Goal: Task Accomplishment & Management: Manage account settings

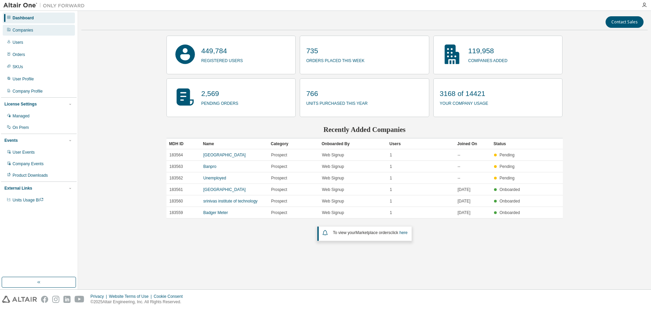
click at [47, 30] on div "Companies" at bounding box center [39, 30] width 72 height 11
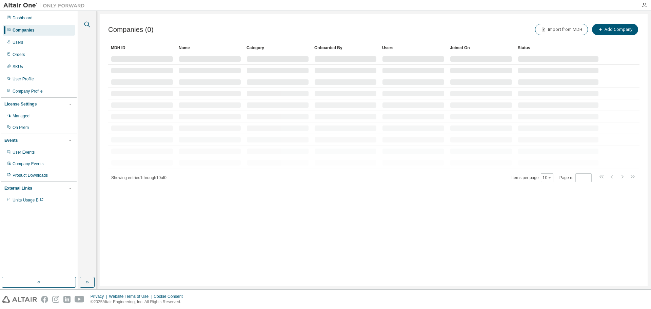
click at [86, 27] on icon "button" at bounding box center [87, 24] width 8 height 8
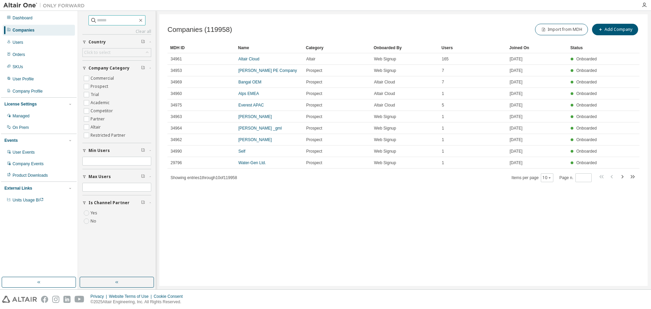
click at [112, 19] on input "text" at bounding box center [117, 20] width 41 height 7
type input "**********"
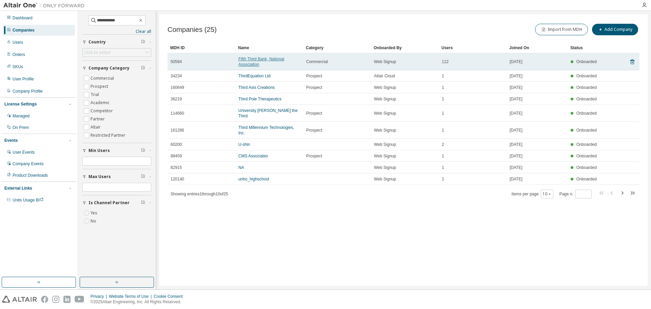
click at [257, 61] on link "Fifth Third Bank, National Association" at bounding box center [262, 62] width 46 height 10
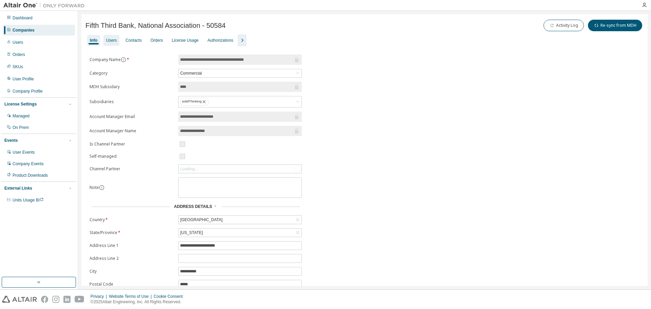
click at [116, 41] on div "Users" at bounding box center [111, 40] width 11 height 5
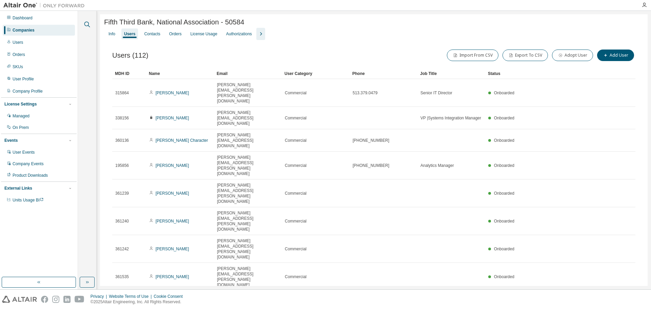
click at [89, 24] on icon "button" at bounding box center [87, 25] width 6 height 6
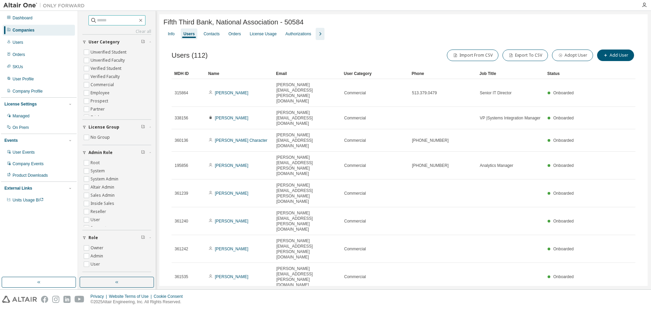
click at [121, 21] on input "text" at bounding box center [117, 20] width 41 height 7
paste input "**********"
type input "**********"
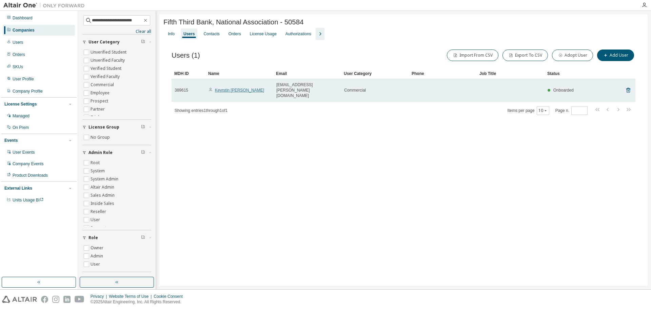
click at [232, 88] on link "Keyrstin [PERSON_NAME]" at bounding box center [239, 90] width 49 height 5
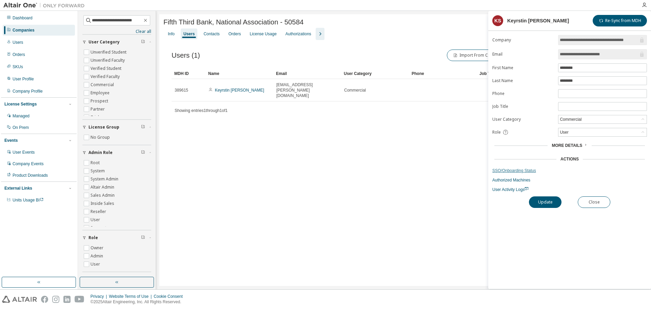
click at [497, 170] on link "SSO/Onboarding Status" at bounding box center [570, 170] width 155 height 5
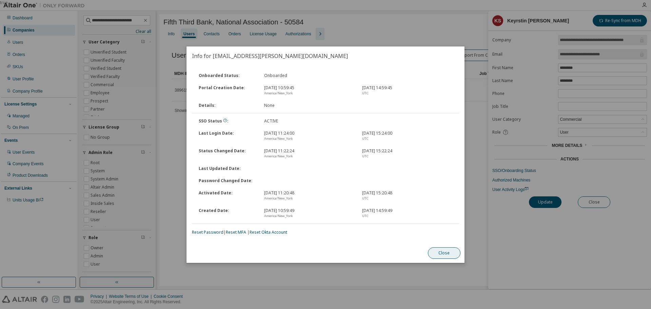
click at [451, 249] on button "Close" at bounding box center [444, 253] width 33 height 12
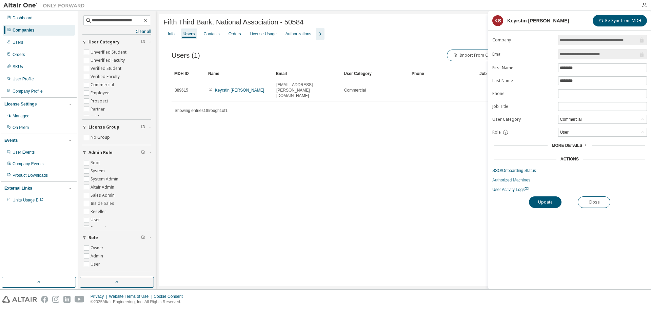
click at [503, 181] on link "Authorized Machines" at bounding box center [570, 179] width 155 height 5
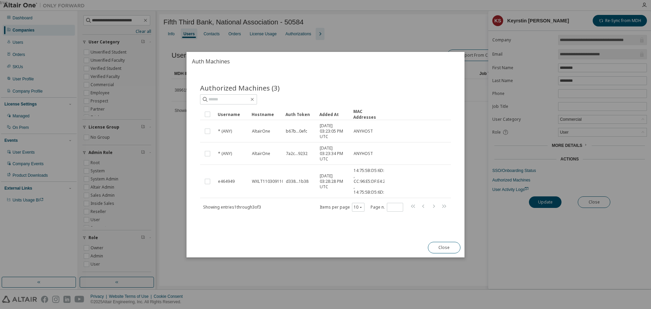
drag, startPoint x: 437, startPoint y: 250, endPoint x: 473, endPoint y: 220, distance: 47.4
click at [437, 250] on button "Close" at bounding box center [444, 248] width 33 height 12
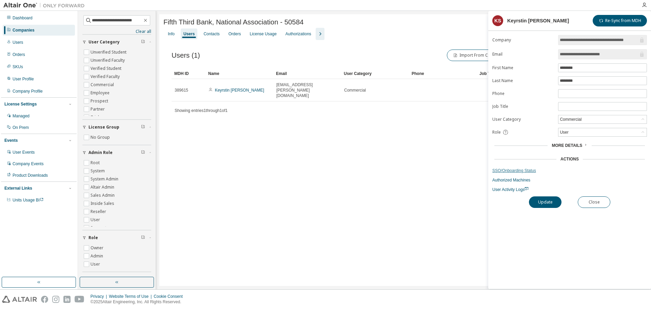
click at [505, 169] on link "SSO/Onboarding Status" at bounding box center [570, 170] width 155 height 5
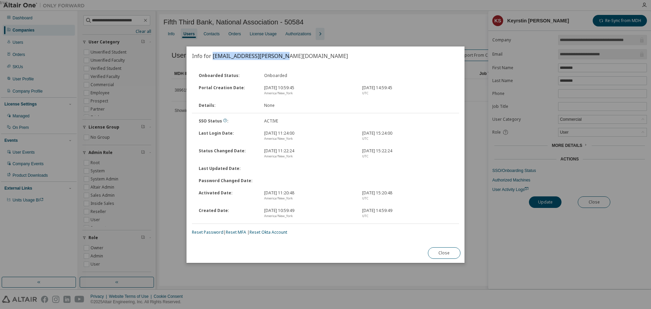
drag, startPoint x: 214, startPoint y: 57, endPoint x: 279, endPoint y: 55, distance: 65.2
click at [279, 55] on h2 "Info for [EMAIL_ADDRESS][PERSON_NAME][DOMAIN_NAME]" at bounding box center [326, 55] width 278 height 19
copy h2 "[EMAIL_ADDRESS][PERSON_NAME][DOMAIN_NAME]"
drag, startPoint x: 454, startPoint y: 253, endPoint x: 386, endPoint y: 258, distance: 67.7
click at [454, 253] on button "Close" at bounding box center [444, 253] width 33 height 12
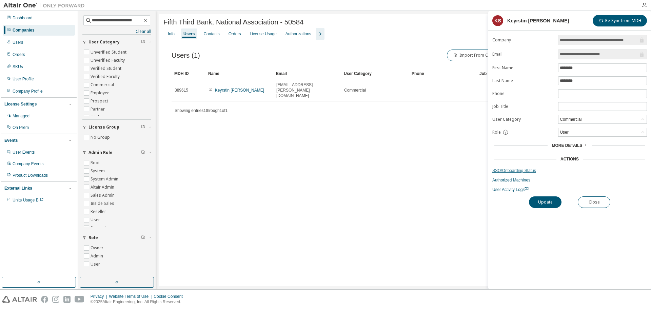
click at [504, 172] on link "SSO/Onboarding Status" at bounding box center [570, 170] width 155 height 5
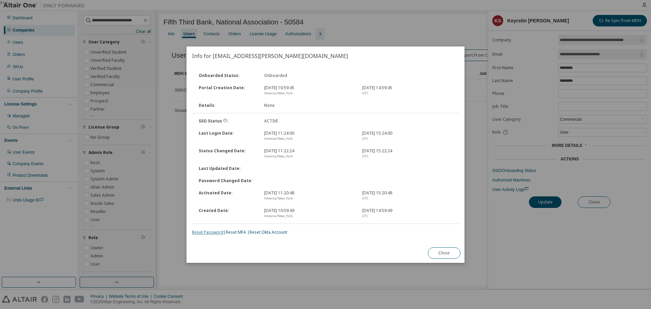
click at [199, 233] on link "Reset Password" at bounding box center [208, 232] width 32 height 6
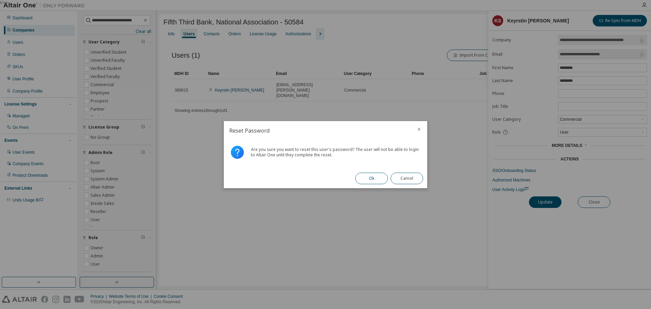
click at [369, 178] on button "Ok" at bounding box center [372, 179] width 33 height 12
drag, startPoint x: 415, startPoint y: 176, endPoint x: 301, endPoint y: 185, distance: 114.0
click at [415, 176] on button "Close" at bounding box center [407, 179] width 33 height 12
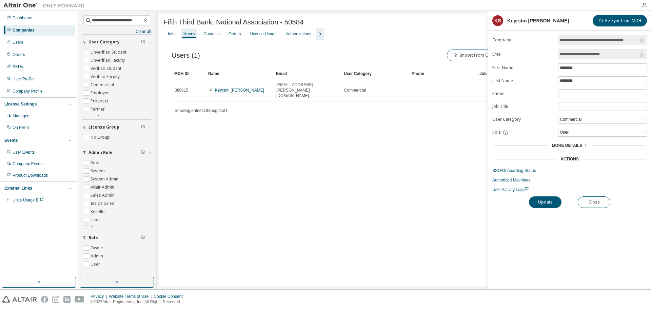
click at [413, 113] on div "Users (1) Import From CSV Export To CSV Adopt User Add User Clear Load Save Sav…" at bounding box center [404, 86] width 480 height 93
click at [364, 138] on div "Fifth Third Bank, National Association - 50584 Clear Load Save Save As Field Op…" at bounding box center [403, 150] width 489 height 272
click at [506, 170] on link "SSO/Onboarding Status" at bounding box center [570, 170] width 155 height 5
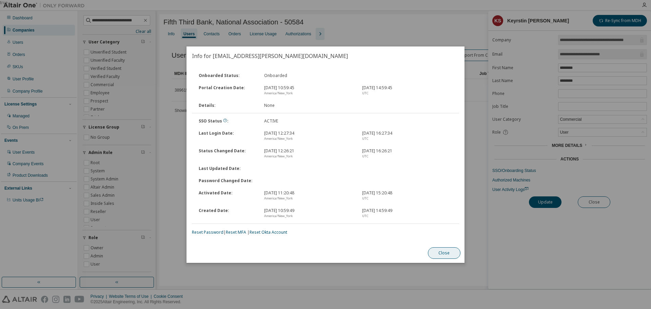
click at [444, 251] on button "Close" at bounding box center [444, 253] width 33 height 12
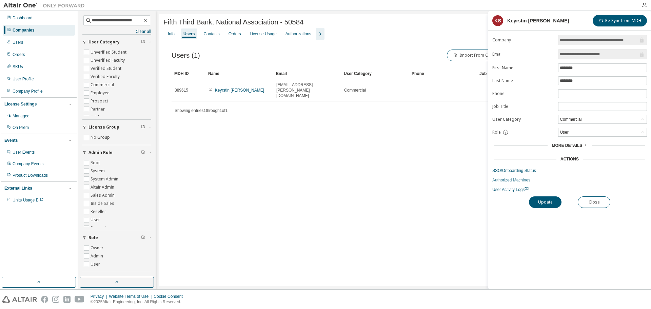
click at [501, 179] on link "Authorized Machines" at bounding box center [570, 179] width 155 height 5
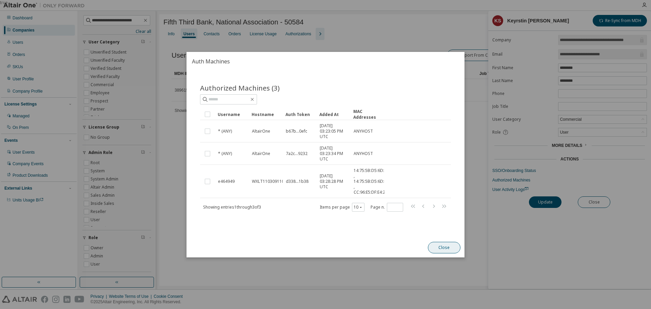
click at [449, 244] on button "Close" at bounding box center [444, 248] width 33 height 12
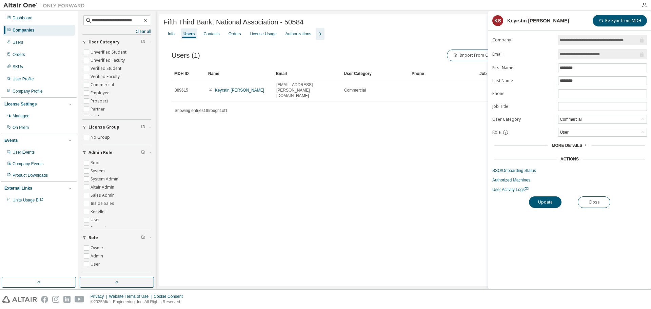
click at [507, 173] on form "**********" at bounding box center [570, 113] width 155 height 157
click at [507, 170] on link "SSO/Onboarding Status" at bounding box center [570, 170] width 155 height 5
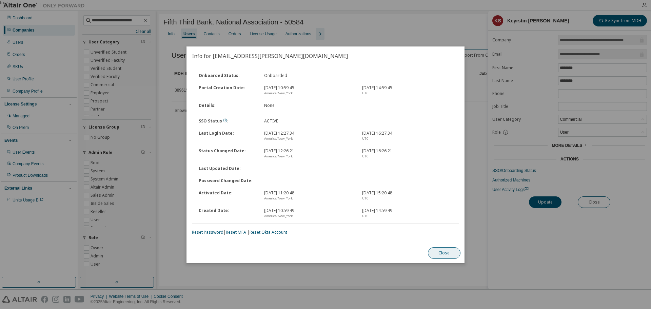
click at [450, 250] on button "Close" at bounding box center [444, 253] width 33 height 12
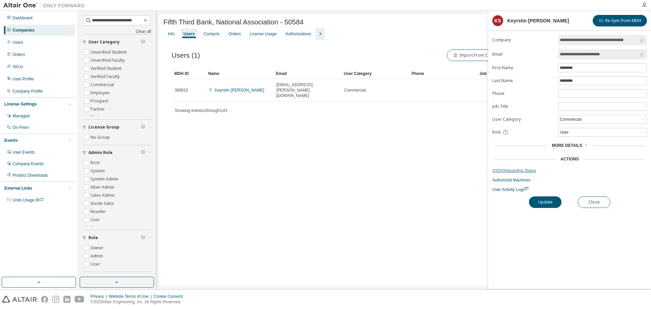
click at [503, 169] on link "SSO/Onboarding Status" at bounding box center [570, 170] width 155 height 5
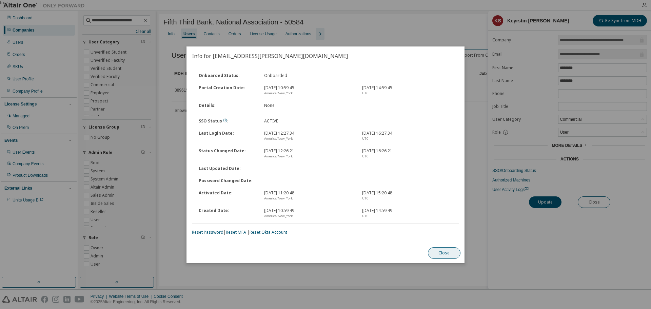
click at [439, 255] on button "Close" at bounding box center [444, 253] width 33 height 12
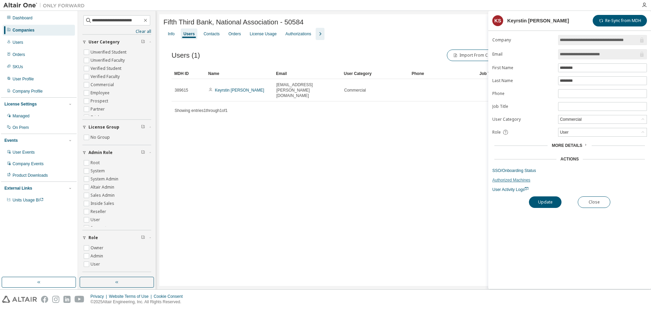
click at [496, 180] on link "Authorized Machines" at bounding box center [570, 179] width 155 height 5
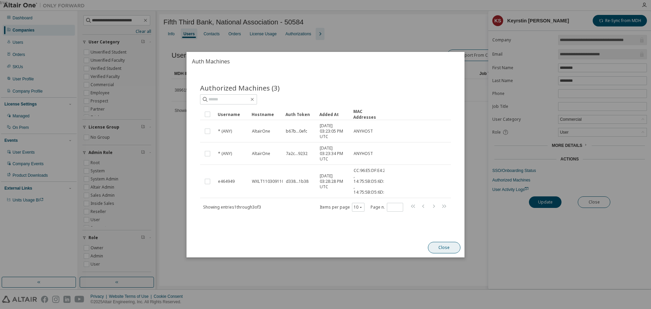
click at [442, 243] on button "Close" at bounding box center [444, 248] width 33 height 12
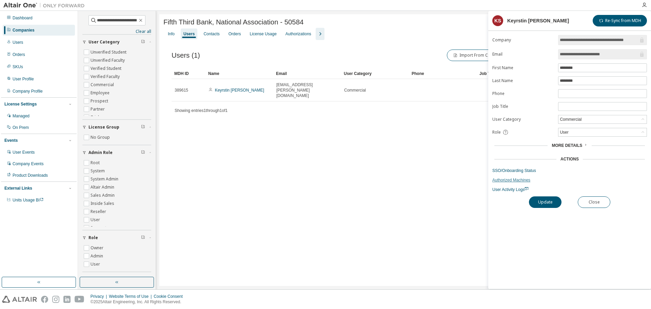
click at [501, 180] on link "Authorized Machines" at bounding box center [570, 179] width 155 height 5
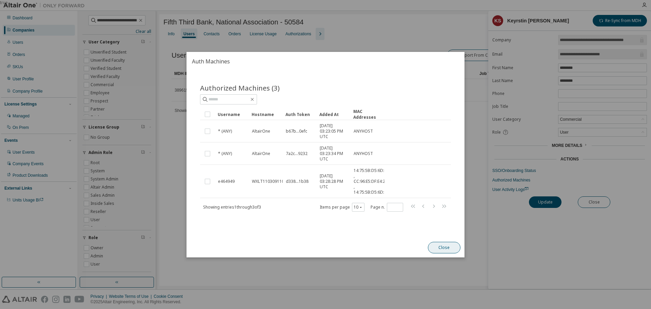
click at [443, 248] on button "Close" at bounding box center [444, 248] width 33 height 12
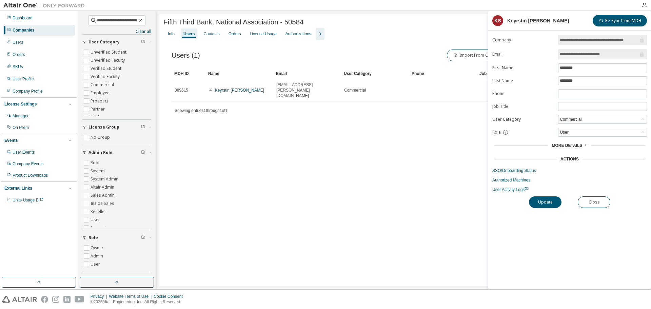
click at [335, 154] on div "Fifth Third Bank, National Association - 50584 Clear Load Save Save As Field Op…" at bounding box center [403, 150] width 489 height 272
